Goal: Find contact information: Find contact information

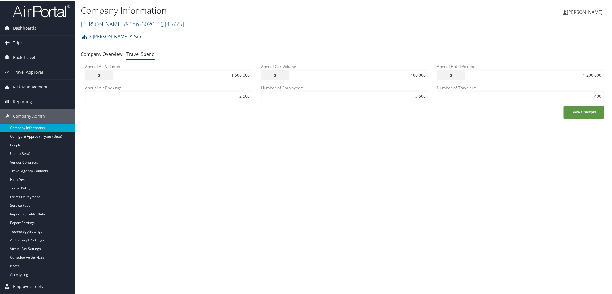
click at [86, 22] on link "CH Guenther & Son ( 302053 ) , [ 45775 ]" at bounding box center [132, 24] width 103 height 8
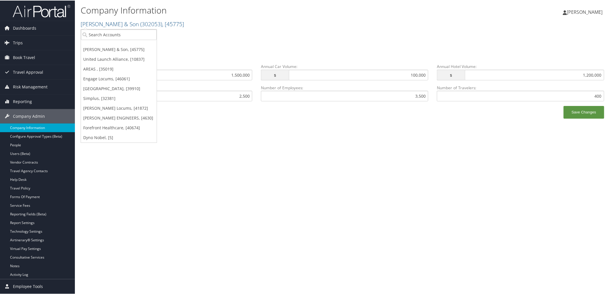
click at [36, 130] on link "Company Information" at bounding box center [37, 127] width 75 height 9
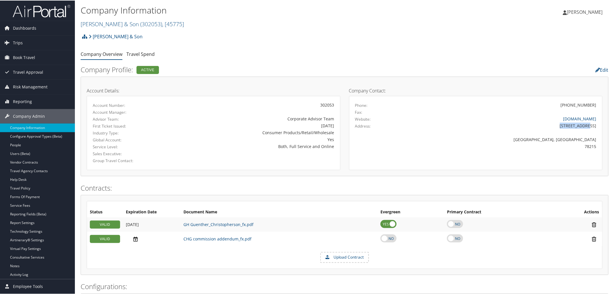
drag, startPoint x: 565, startPoint y: 126, endPoint x: 598, endPoint y: 125, distance: 32.5
click at [598, 125] on div "[STREET_ADDRESS]" at bounding box center [506, 125] width 187 height 6
copy div "[STREET_ADDRESS]"
drag, startPoint x: 582, startPoint y: 146, endPoint x: 597, endPoint y: 146, distance: 15.3
click at [597, 146] on div "78215" at bounding box center [506, 146] width 187 height 6
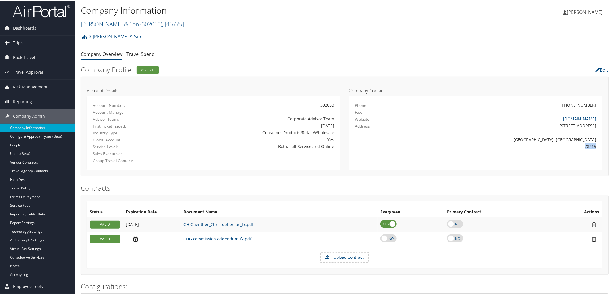
copy div "78215"
click at [132, 53] on link "Travel Spend" at bounding box center [140, 53] width 28 height 6
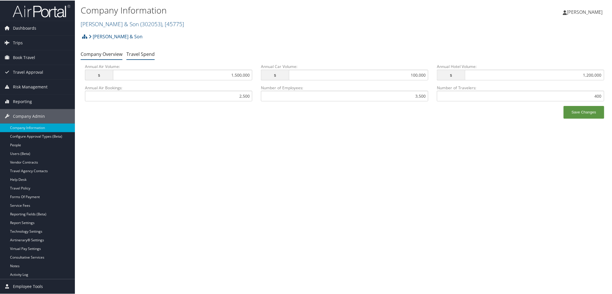
click at [93, 52] on link "Company Overview" at bounding box center [102, 53] width 42 height 6
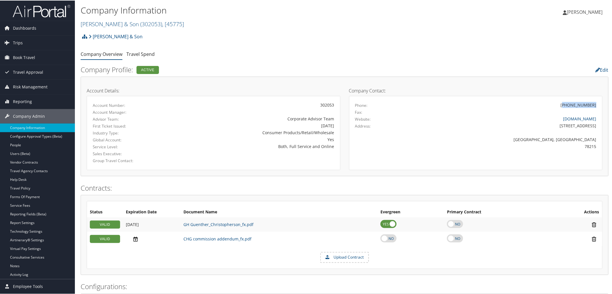
drag, startPoint x: 567, startPoint y: 104, endPoint x: 593, endPoint y: 102, distance: 25.9
click at [593, 102] on div "[PHONE_NUMBER]" at bounding box center [578, 104] width 36 height 6
copy div "210) 227-1401"
